Goal: Task Accomplishment & Management: Use online tool/utility

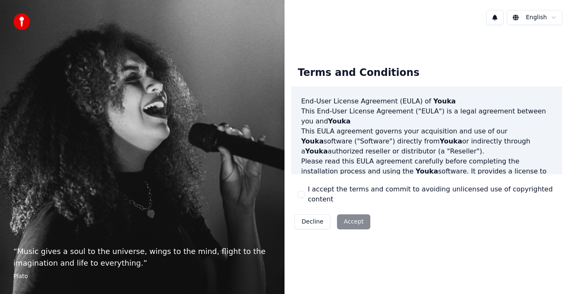
click at [303, 197] on button "I accept the terms and commit to avoiding unlicensed use of copyrighted content" at bounding box center [301, 194] width 7 height 7
click at [346, 217] on button "Accept" at bounding box center [353, 221] width 33 height 15
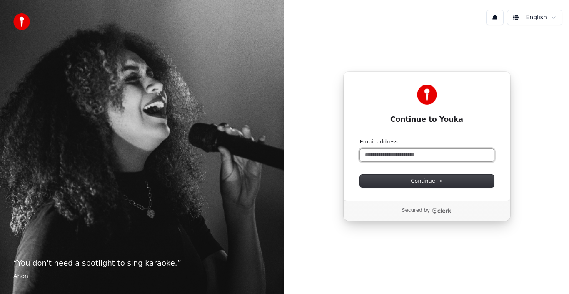
click at [447, 155] on input "Email address" at bounding box center [427, 155] width 134 height 12
click at [409, 152] on input "Email address" at bounding box center [427, 155] width 134 height 12
paste input "**********"
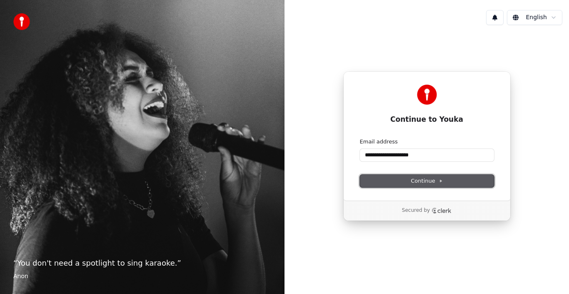
click at [428, 179] on span "Continue" at bounding box center [427, 180] width 32 height 7
type input "**********"
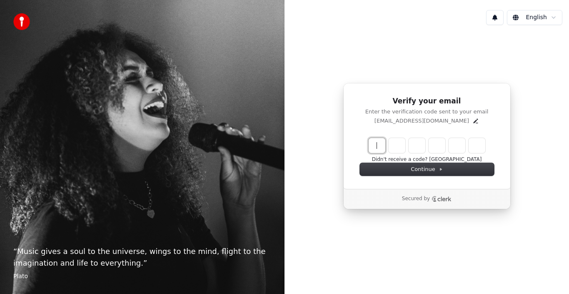
click at [374, 145] on input "Enter verification code" at bounding box center [435, 145] width 133 height 15
type input "******"
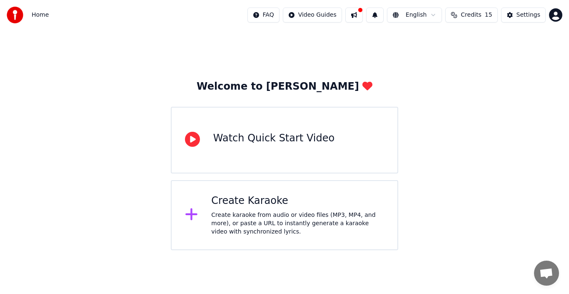
click at [258, 212] on div "Create karaoke from audio or video files (MP3, MP4, and more), or paste a URL t…" at bounding box center [297, 223] width 173 height 25
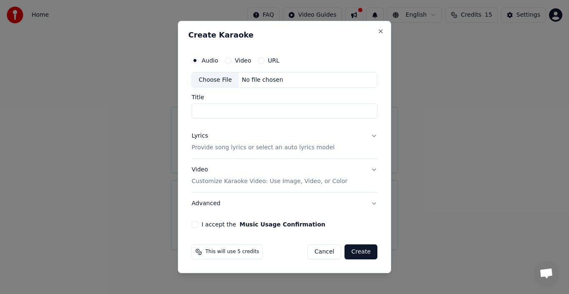
click at [239, 60] on label "Video" at bounding box center [243, 60] width 16 height 6
click at [232, 60] on button "Video" at bounding box center [228, 60] width 7 height 7
click at [204, 57] on label "Audio" at bounding box center [210, 60] width 17 height 6
click at [198, 57] on button "Audio" at bounding box center [195, 60] width 7 height 7
click at [234, 60] on div "Video" at bounding box center [238, 60] width 26 height 7
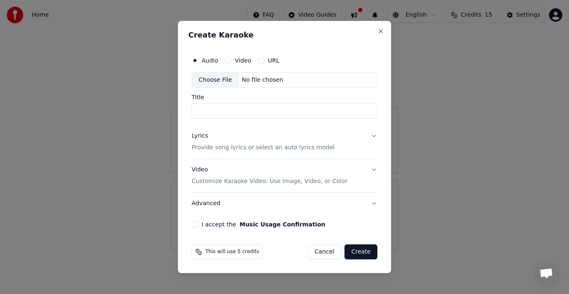
click at [230, 58] on button "Video" at bounding box center [228, 60] width 7 height 7
click at [206, 59] on label "Audio" at bounding box center [210, 60] width 17 height 6
click at [198, 59] on button "Audio" at bounding box center [195, 60] width 7 height 7
click at [286, 85] on div "Choose File No file chosen" at bounding box center [285, 80] width 186 height 16
type input "**********"
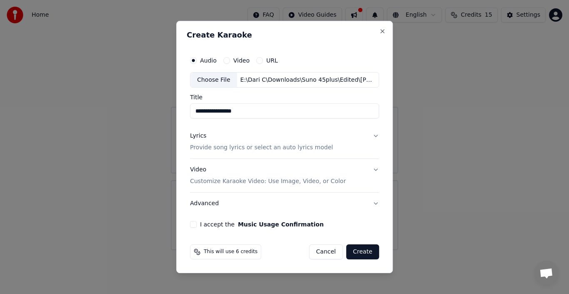
click at [359, 138] on button "Lyrics Provide song lyrics or select an auto lyrics model" at bounding box center [284, 141] width 189 height 33
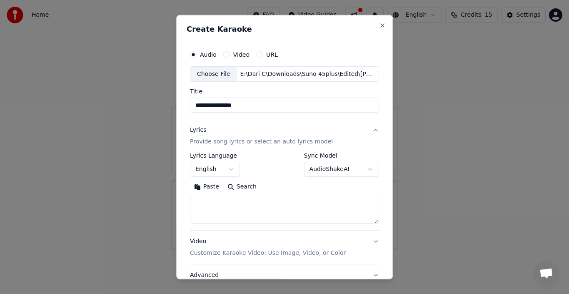
click at [231, 170] on button "English" at bounding box center [215, 169] width 50 height 15
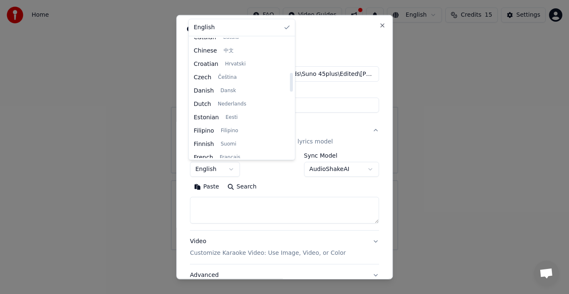
scroll to position [250, 0]
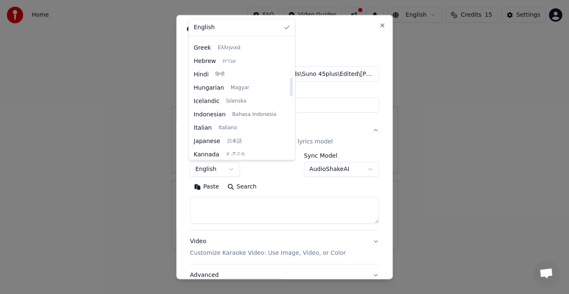
select select "**"
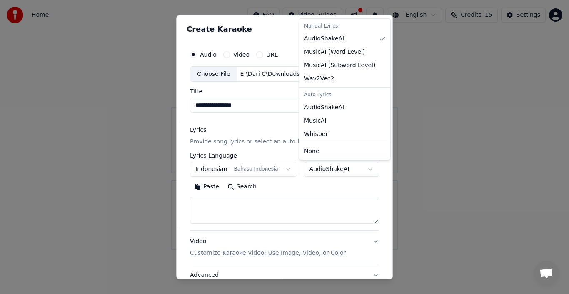
click at [359, 167] on body "**********" at bounding box center [284, 125] width 569 height 250
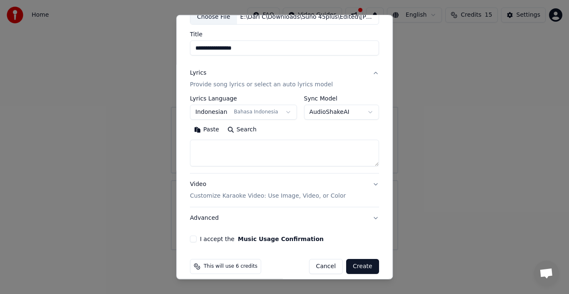
scroll to position [65, 0]
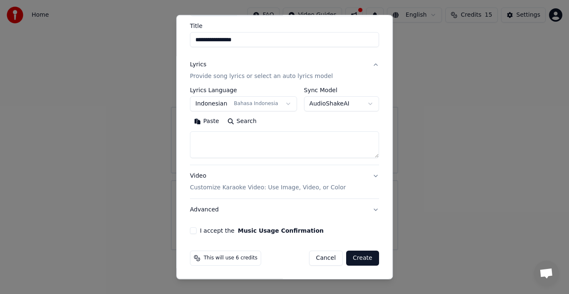
click at [192, 229] on button "I accept the Music Usage Confirmation" at bounding box center [193, 230] width 7 height 7
click at [327, 188] on p "Customize Karaoke Video: Use Image, Video, or Color" at bounding box center [268, 187] width 156 height 8
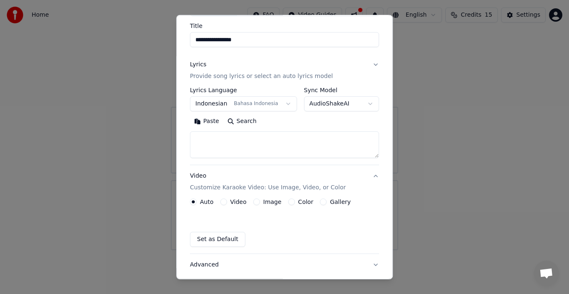
scroll to position [43, 0]
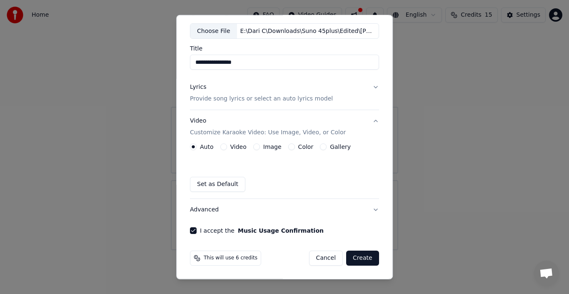
click at [254, 147] on button "Image" at bounding box center [256, 146] width 7 height 7
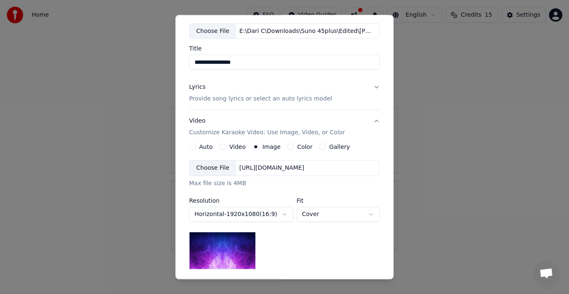
click at [216, 167] on div "Choose File" at bounding box center [212, 167] width 47 height 15
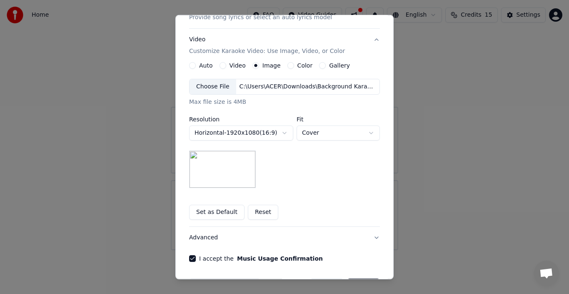
scroll to position [126, 0]
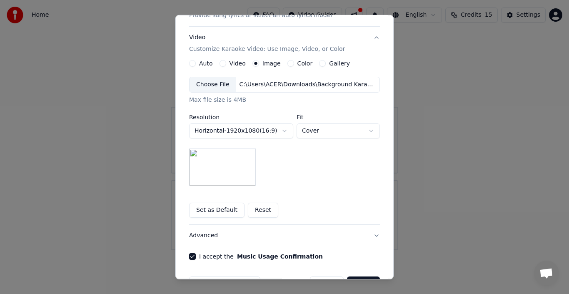
click at [334, 131] on body "**********" at bounding box center [284, 125] width 569 height 250
click at [277, 158] on body "**********" at bounding box center [284, 125] width 569 height 250
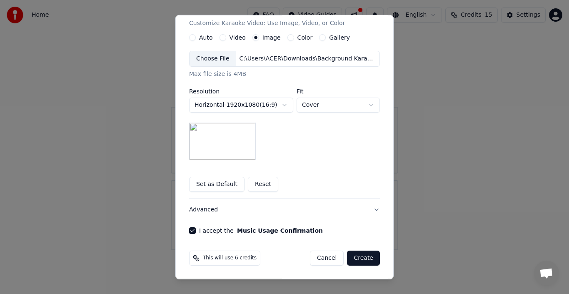
click at [224, 184] on button "Set as Default" at bounding box center [216, 184] width 55 height 15
click at [372, 209] on button "Advanced" at bounding box center [284, 210] width 191 height 22
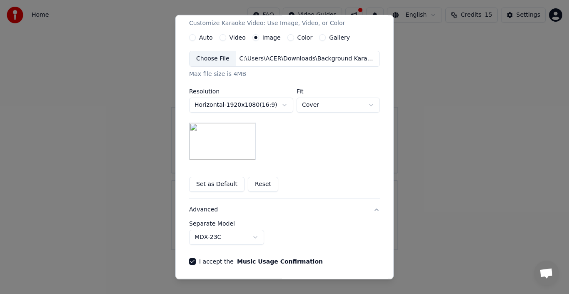
scroll to position [19, 0]
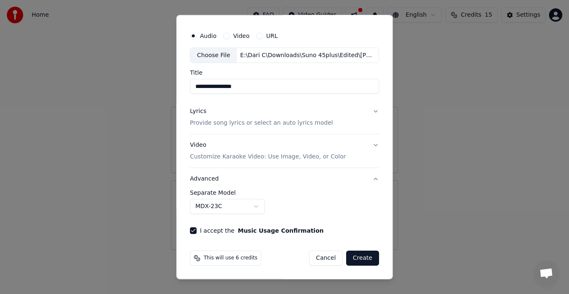
click at [207, 109] on div "Lyrics Provide song lyrics or select an auto lyrics model" at bounding box center [261, 117] width 143 height 20
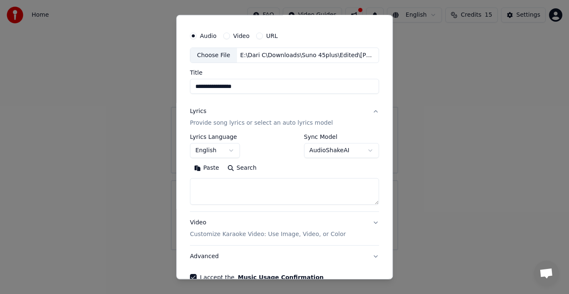
click at [232, 150] on button "English" at bounding box center [215, 150] width 50 height 15
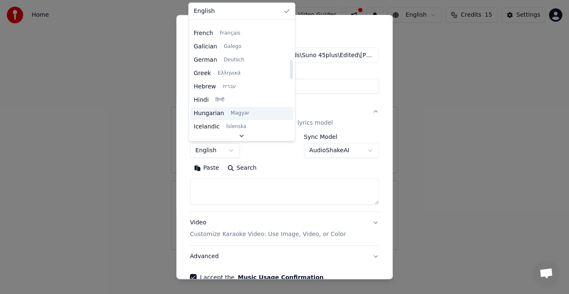
scroll to position [292, 0]
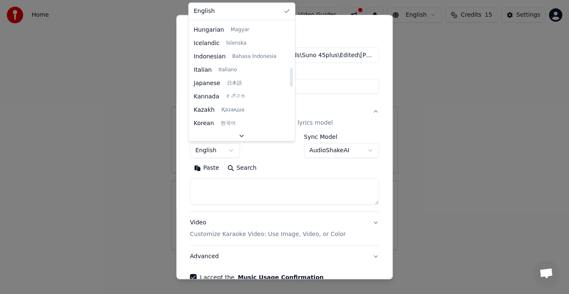
select select "**"
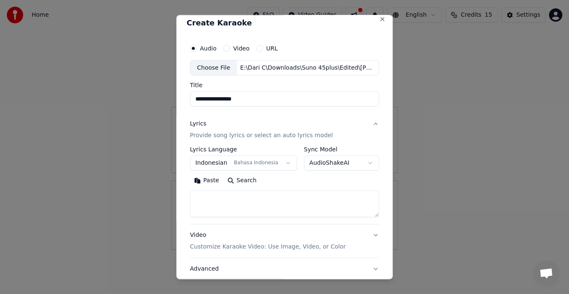
scroll to position [0, 0]
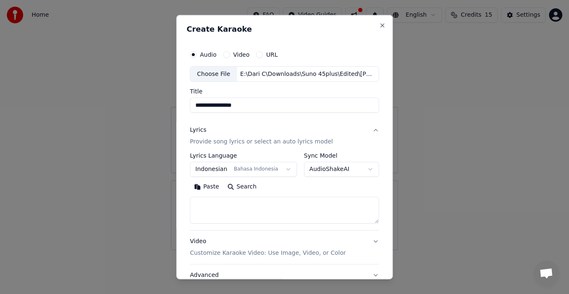
click at [323, 31] on h2 "Create Karaoke" at bounding box center [285, 28] width 196 height 7
click at [259, 208] on textarea at bounding box center [284, 210] width 189 height 27
paste textarea "**********"
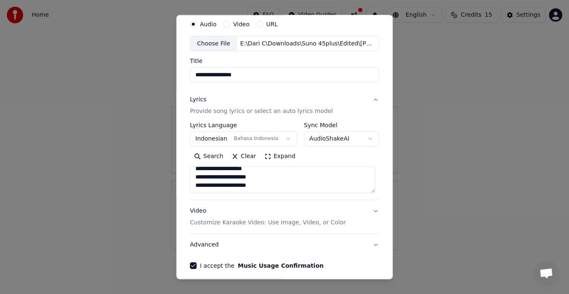
scroll to position [65, 0]
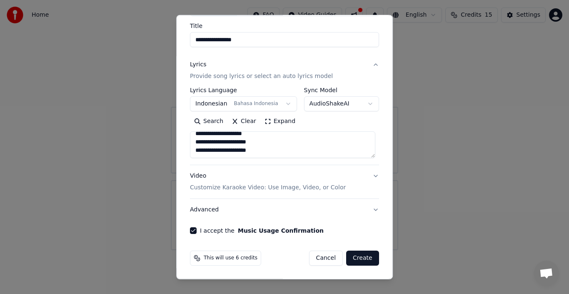
type textarea "**********"
click at [379, 165] on div "**********" at bounding box center [284, 147] width 217 height 264
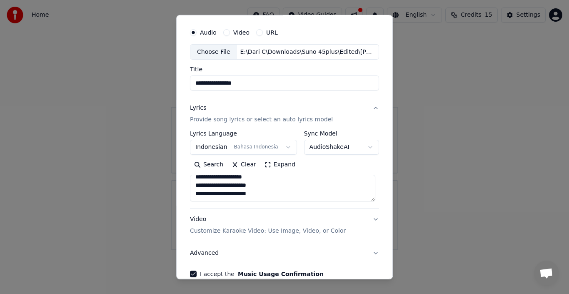
scroll to position [0, 0]
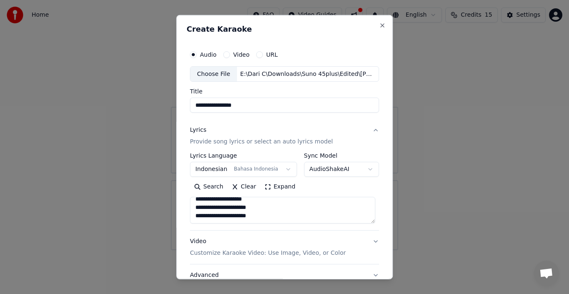
click at [356, 170] on button "AudioShakeAI" at bounding box center [341, 169] width 75 height 15
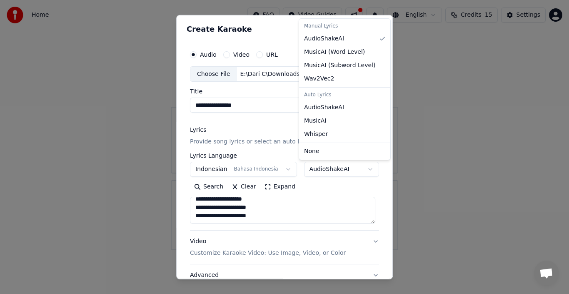
click at [287, 154] on body "**********" at bounding box center [284, 125] width 569 height 250
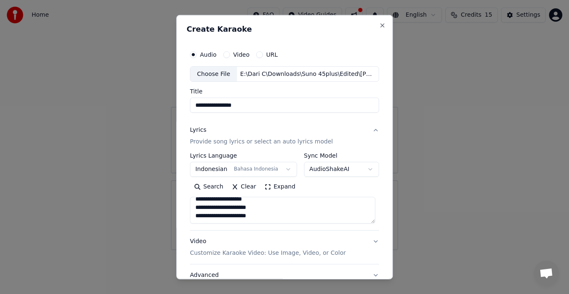
click at [239, 55] on label "Video" at bounding box center [241, 54] width 16 height 6
click at [230, 55] on button "Video" at bounding box center [226, 54] width 7 height 7
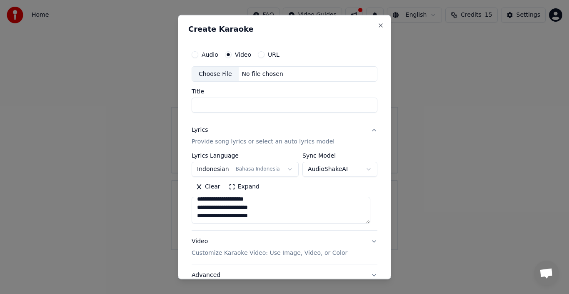
click at [205, 55] on label "Audio" at bounding box center [210, 54] width 17 height 6
click at [198, 55] on button "Audio" at bounding box center [195, 54] width 7 height 7
click at [213, 74] on div "Choose File" at bounding box center [215, 73] width 47 height 15
type input "**********"
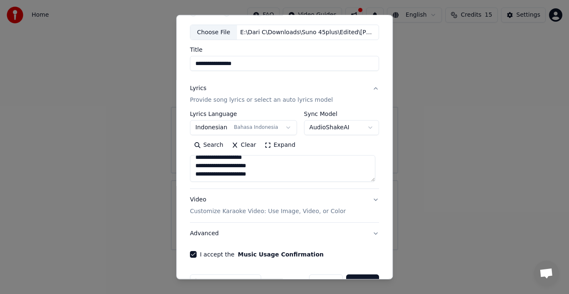
scroll to position [65, 0]
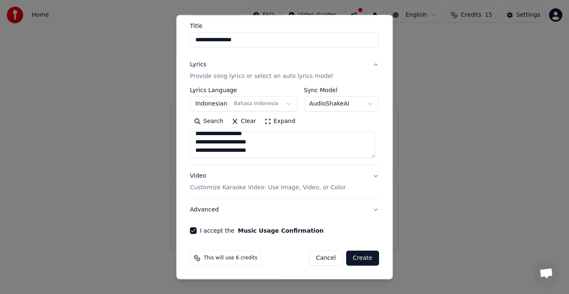
click at [365, 180] on button "Video Customize Karaoke Video: Use Image, Video, or Color" at bounding box center [284, 181] width 189 height 33
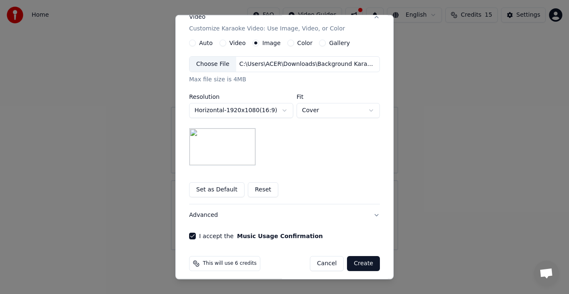
scroll to position [152, 0]
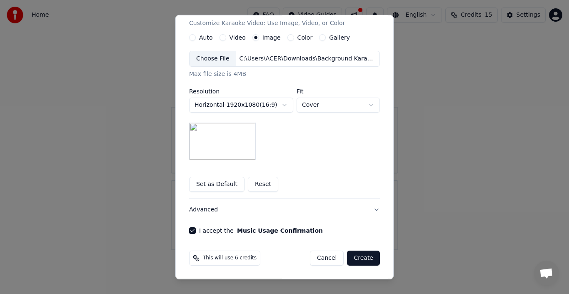
click at [224, 206] on button "Advanced" at bounding box center [284, 210] width 191 height 22
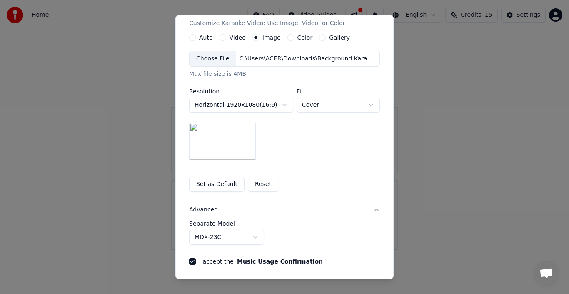
scroll to position [19, 0]
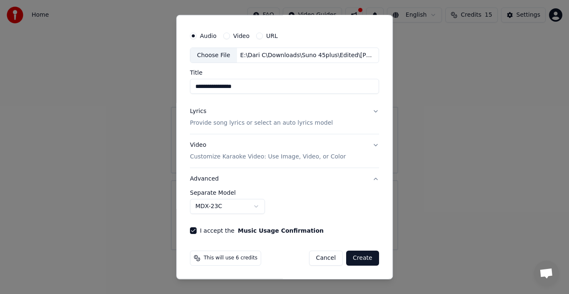
click at [250, 204] on body "**********" at bounding box center [284, 125] width 569 height 250
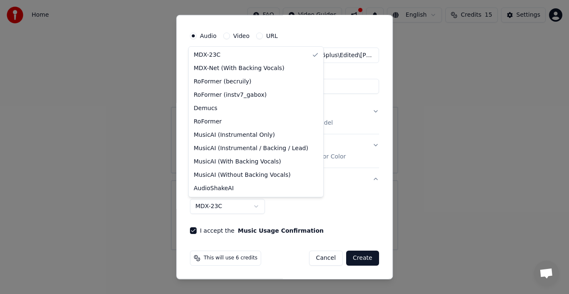
select select "**********"
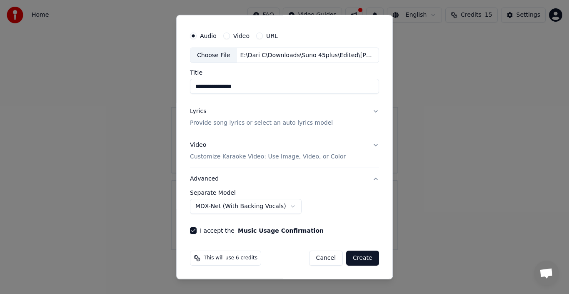
click at [357, 256] on button "Create" at bounding box center [362, 257] width 33 height 15
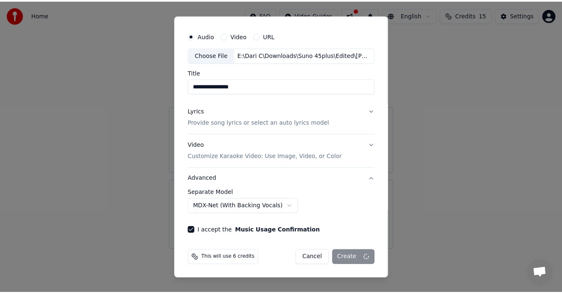
scroll to position [0, 0]
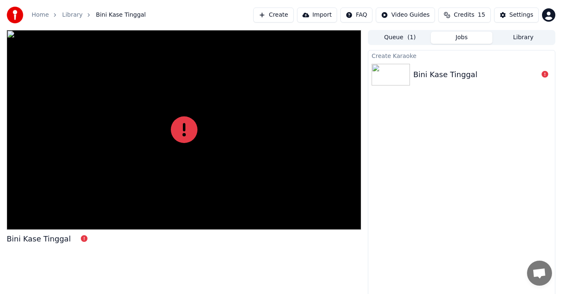
click at [445, 75] on div "Bini Kase Tinggal" at bounding box center [445, 75] width 64 height 12
click at [81, 238] on icon at bounding box center [84, 238] width 7 height 7
click at [299, 72] on div at bounding box center [184, 129] width 354 height 199
click at [410, 80] on div at bounding box center [392, 75] width 42 height 22
click at [398, 77] on img at bounding box center [390, 75] width 38 height 22
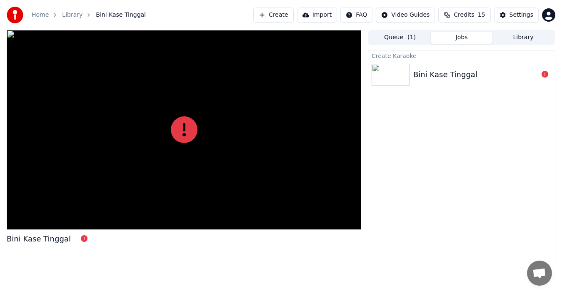
click at [398, 77] on img at bounding box center [390, 75] width 38 height 22
click at [71, 14] on link "Library" at bounding box center [72, 15] width 20 height 8
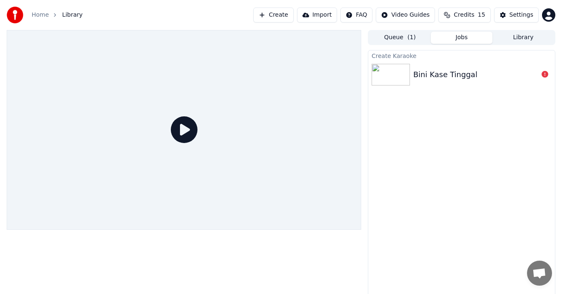
click at [45, 18] on link "Home" at bounding box center [40, 15] width 17 height 8
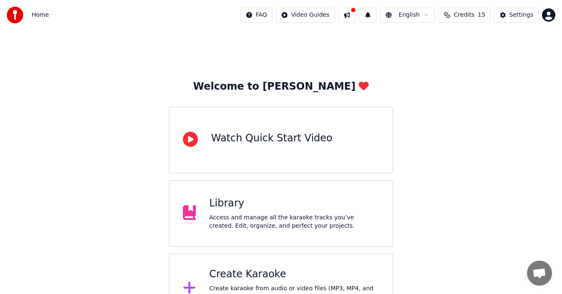
scroll to position [30, 0]
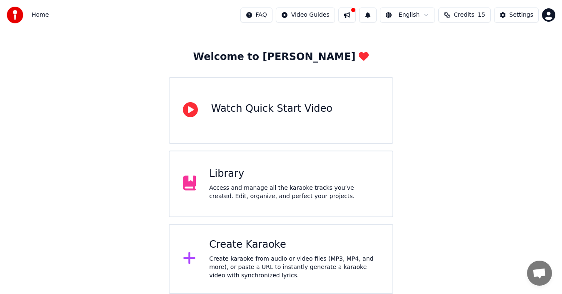
click at [324, 194] on div "Access and manage all the karaoke tracks you’ve created. Edit, organize, and pe…" at bounding box center [294, 192] width 170 height 17
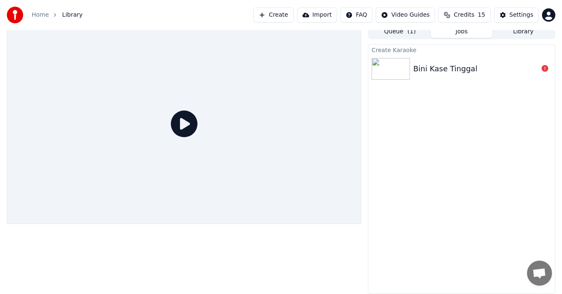
scroll to position [6, 0]
click at [184, 120] on icon at bounding box center [184, 123] width 27 height 27
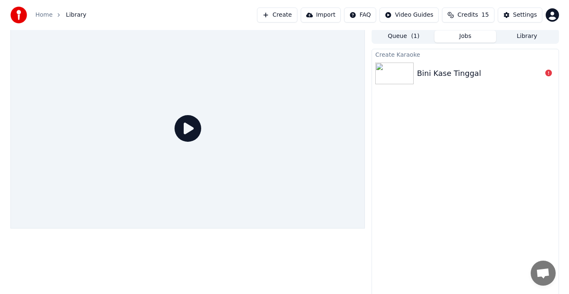
scroll to position [0, 0]
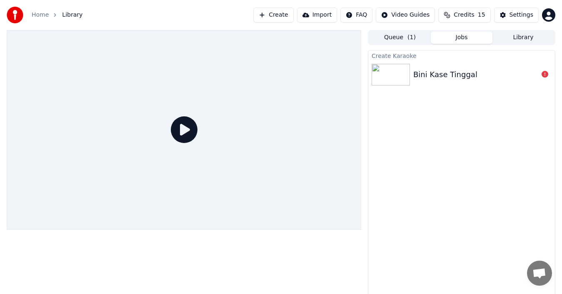
click at [477, 68] on div "Bini Kase Tinggal" at bounding box center [461, 74] width 187 height 28
click at [411, 75] on div at bounding box center [392, 75] width 42 height 22
click at [401, 39] on button "Queue ( 1 )" at bounding box center [400, 38] width 62 height 12
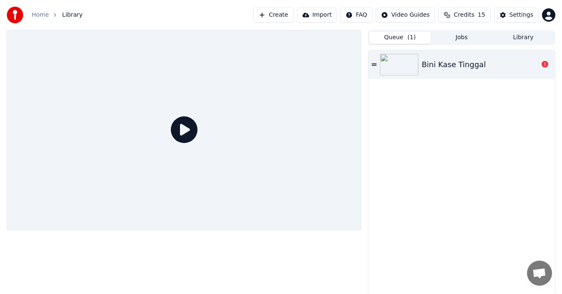
click at [375, 64] on icon at bounding box center [373, 64] width 5 height 2
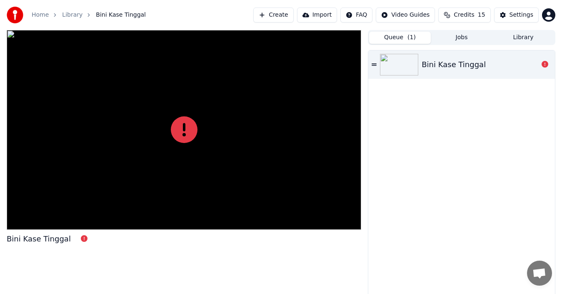
click at [375, 64] on icon at bounding box center [373, 64] width 5 height 2
click at [369, 63] on div "Bini Kase Tinggal" at bounding box center [461, 64] width 187 height 28
click at [507, 63] on div "Bini Kase Tinggal" at bounding box center [479, 65] width 117 height 12
click at [534, 39] on button "Library" at bounding box center [523, 38] width 62 height 12
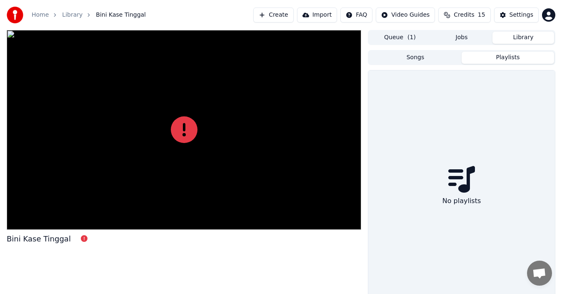
click at [504, 58] on button "Playlists" at bounding box center [507, 58] width 92 height 12
click at [421, 60] on button "Songs" at bounding box center [415, 58] width 92 height 12
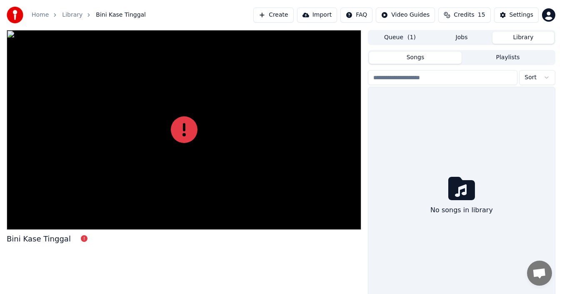
click at [41, 17] on link "Home" at bounding box center [40, 15] width 17 height 8
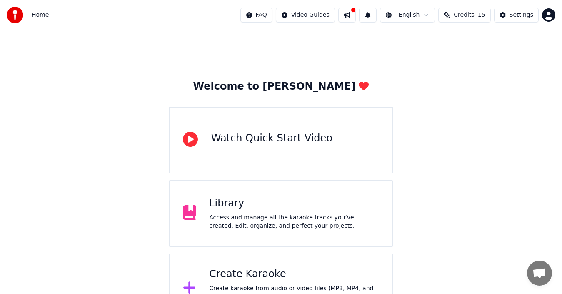
click at [296, 134] on div "Watch Quick Start Video" at bounding box center [271, 138] width 121 height 13
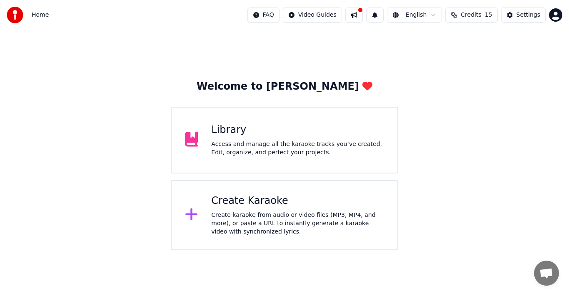
click at [242, 208] on div "Create Karaoke Create karaoke from audio or video files (MP3, MP4, and more), o…" at bounding box center [297, 215] width 173 height 42
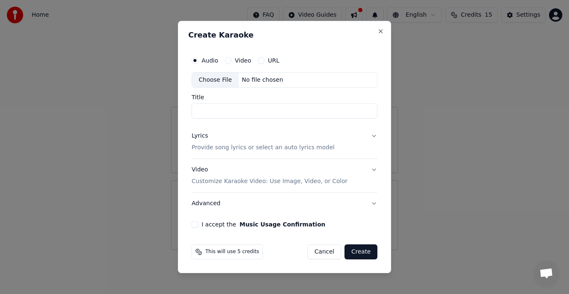
click at [210, 82] on div "Choose File" at bounding box center [215, 79] width 47 height 15
type input "**********"
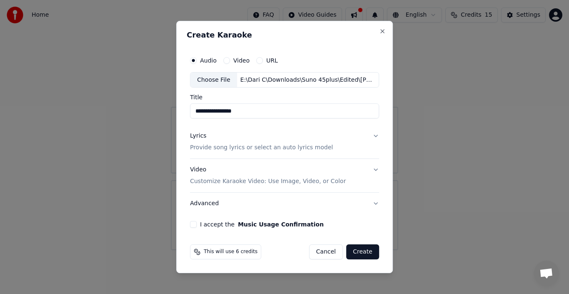
click at [341, 135] on button "Lyrics Provide song lyrics or select an auto lyrics model" at bounding box center [284, 141] width 189 height 33
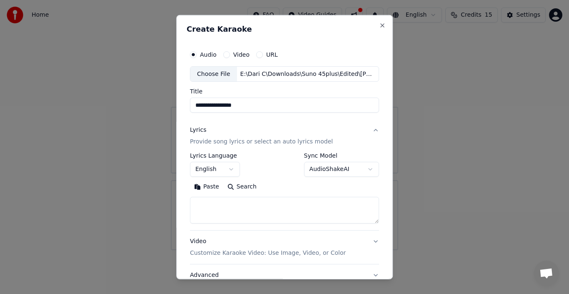
click at [362, 168] on button "AudioShakeAI" at bounding box center [341, 169] width 75 height 15
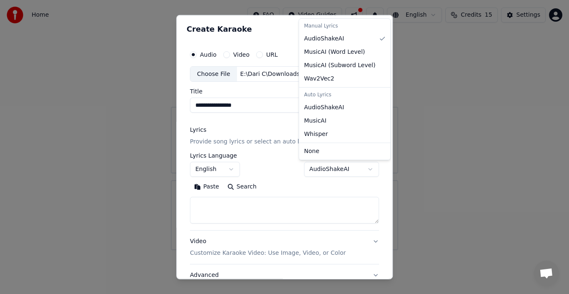
select select "**********"
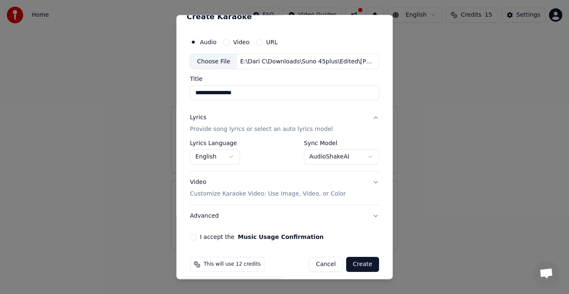
scroll to position [19, 0]
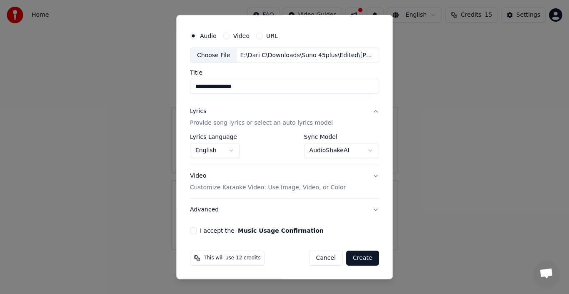
click at [351, 175] on button "Video Customize Karaoke Video: Use Image, Video, or Color" at bounding box center [284, 181] width 189 height 33
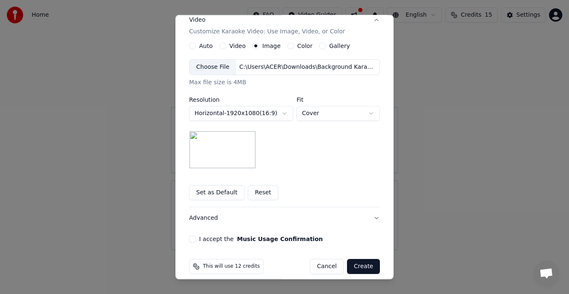
scroll to position [152, 0]
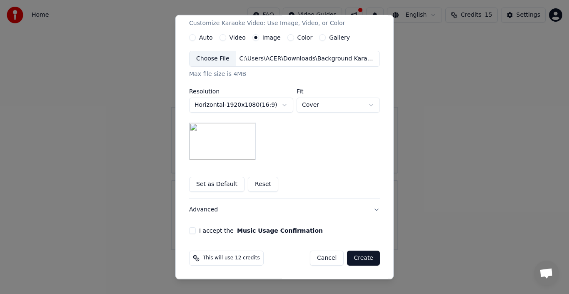
click at [189, 230] on button "I accept the Music Usage Confirmation" at bounding box center [192, 230] width 7 height 7
click at [258, 208] on button "Advanced" at bounding box center [284, 210] width 191 height 22
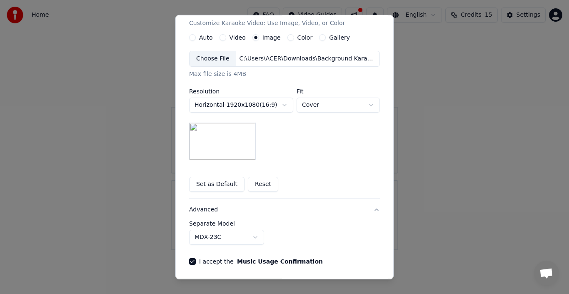
scroll to position [19, 0]
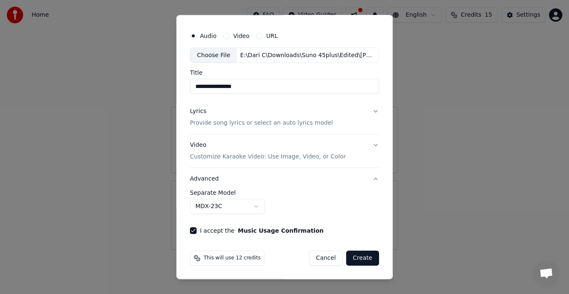
click at [237, 204] on button "MDX-23C" at bounding box center [227, 206] width 75 height 15
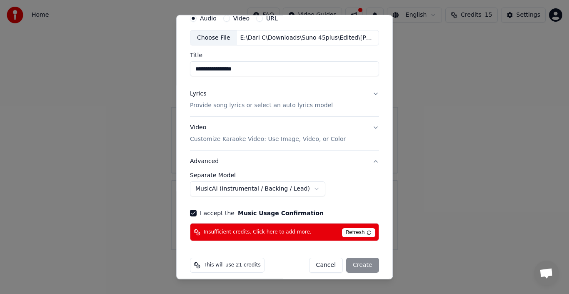
scroll to position [43, 0]
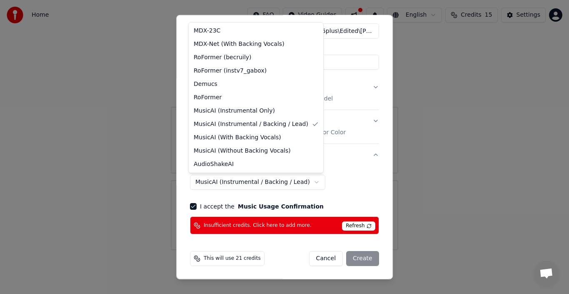
click at [253, 183] on body "**********" at bounding box center [284, 125] width 569 height 250
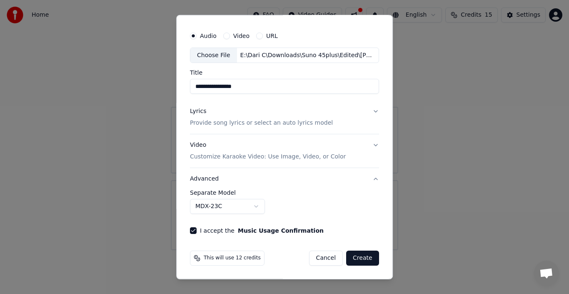
scroll to position [19, 0]
click at [227, 207] on body "**********" at bounding box center [284, 125] width 569 height 250
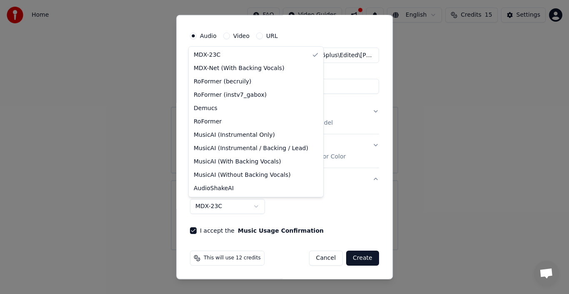
select select "**********"
